Goal: Find contact information: Find contact information

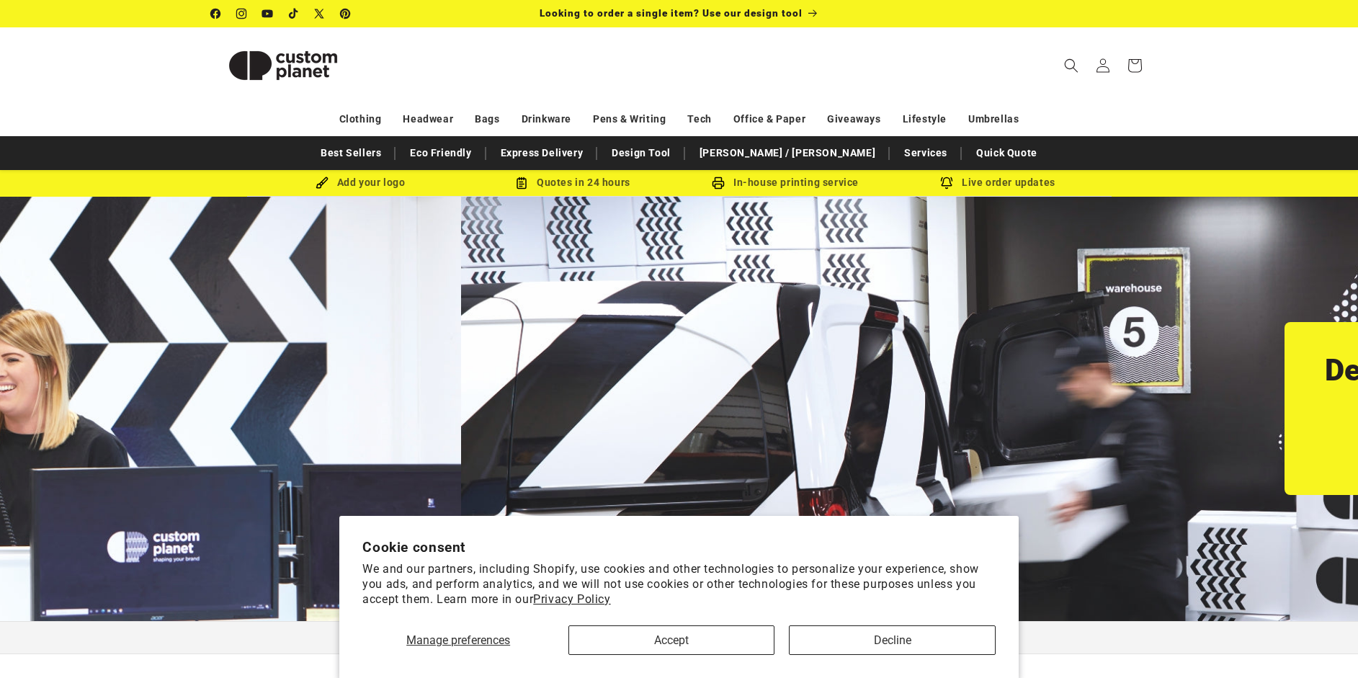
scroll to position [0, 1358]
